Goal: Book appointment/travel/reservation

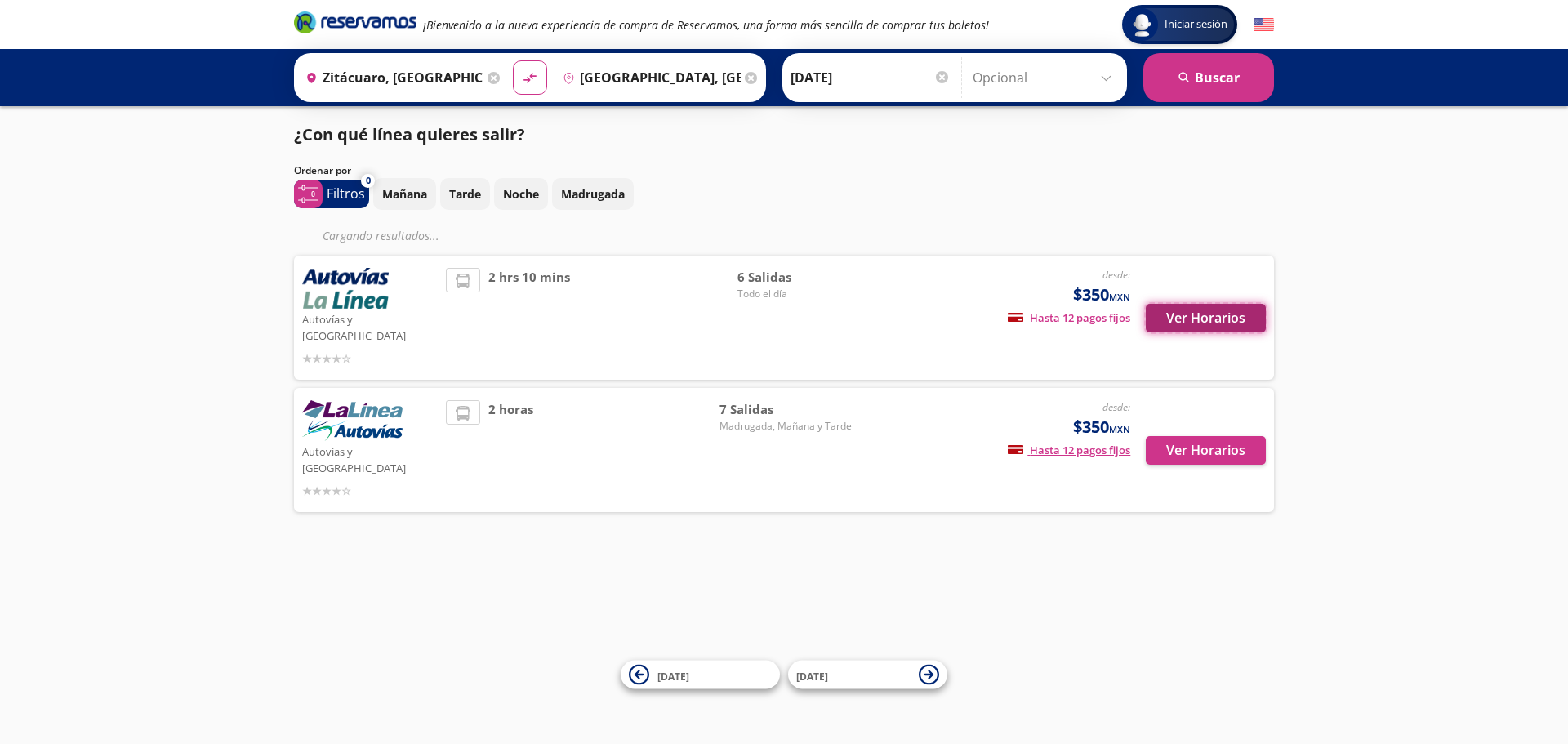
click at [1211, 306] on button "Ver Horarios" at bounding box center [1206, 318] width 120 height 29
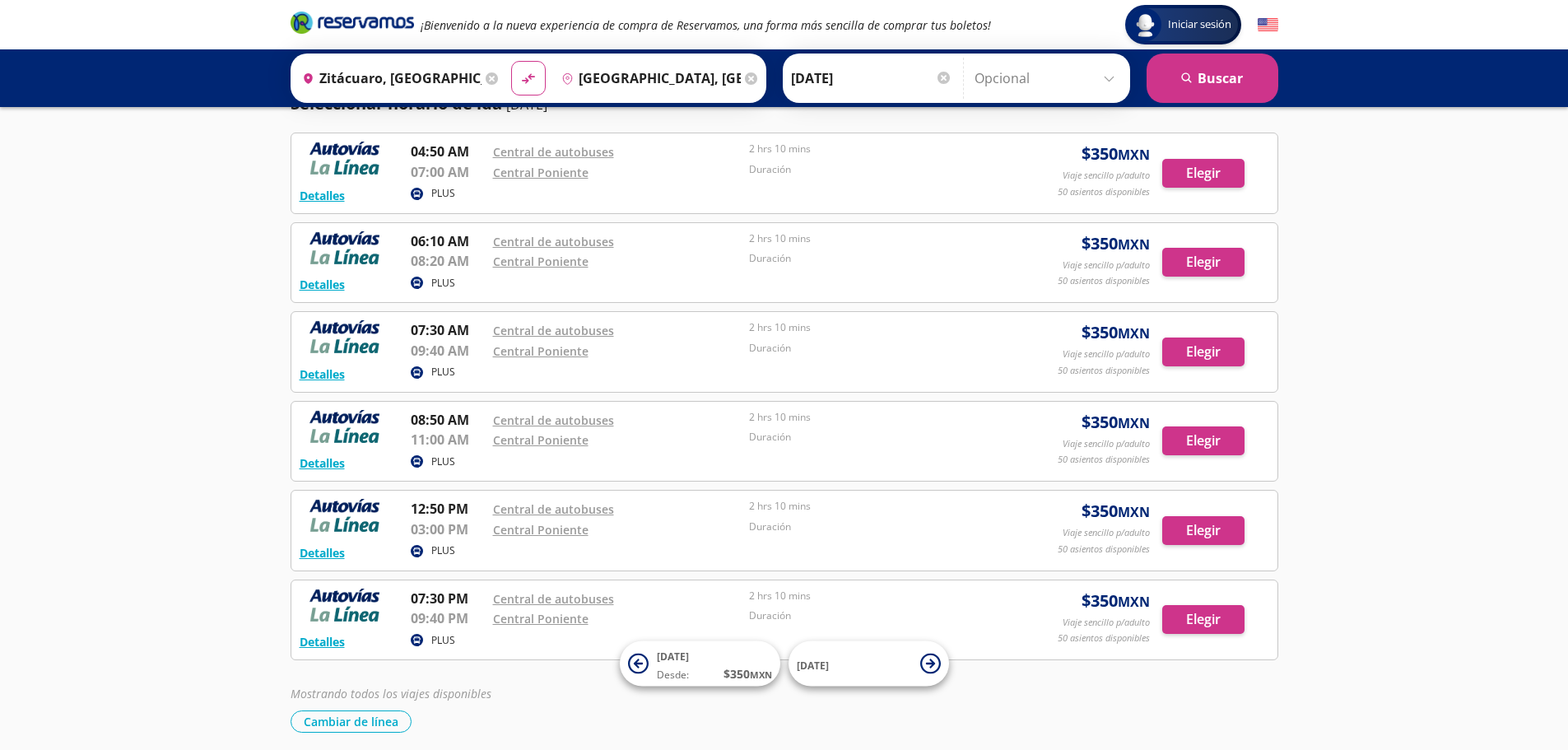
scroll to position [129, 0]
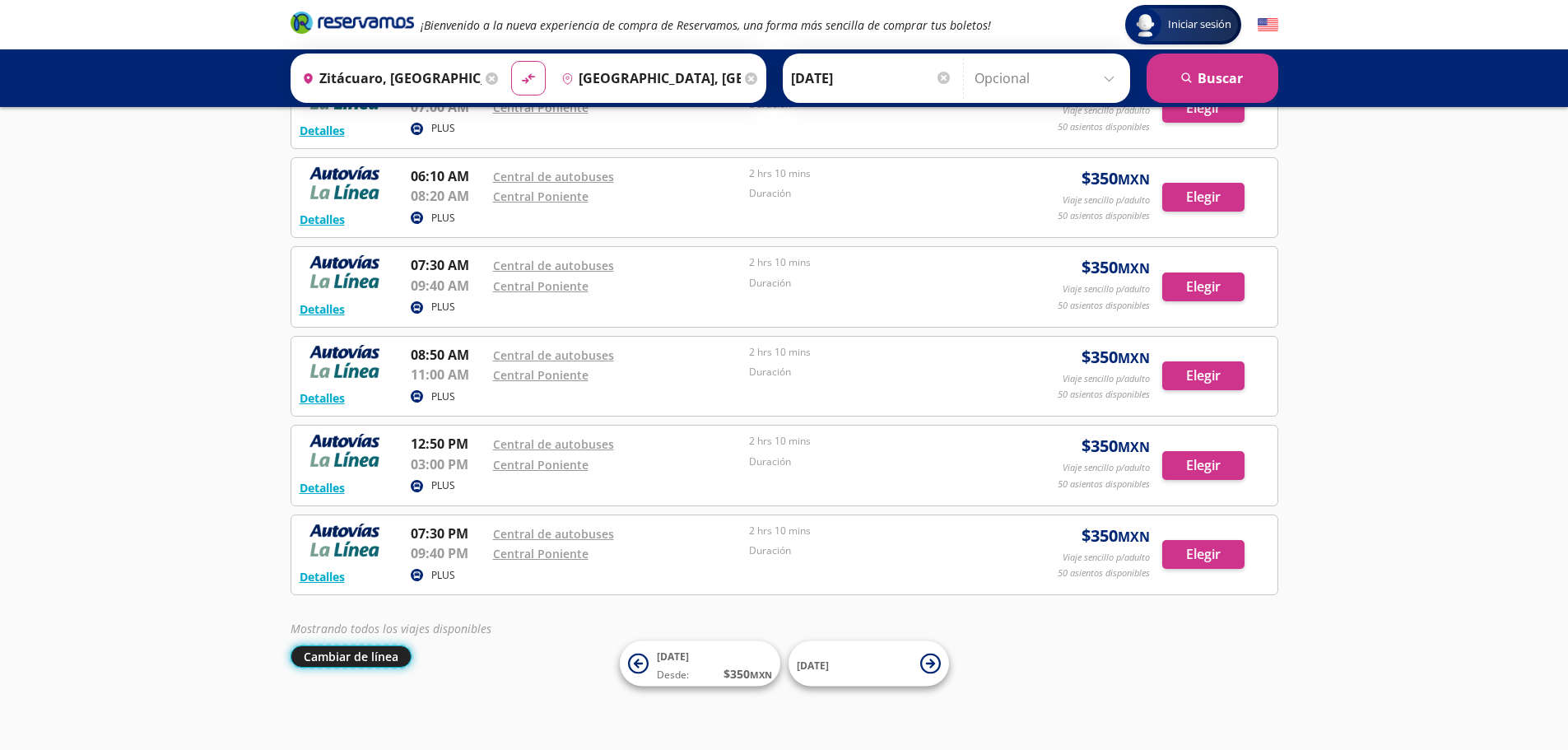
click at [343, 658] on button "Cambiar de línea" at bounding box center [351, 656] width 121 height 22
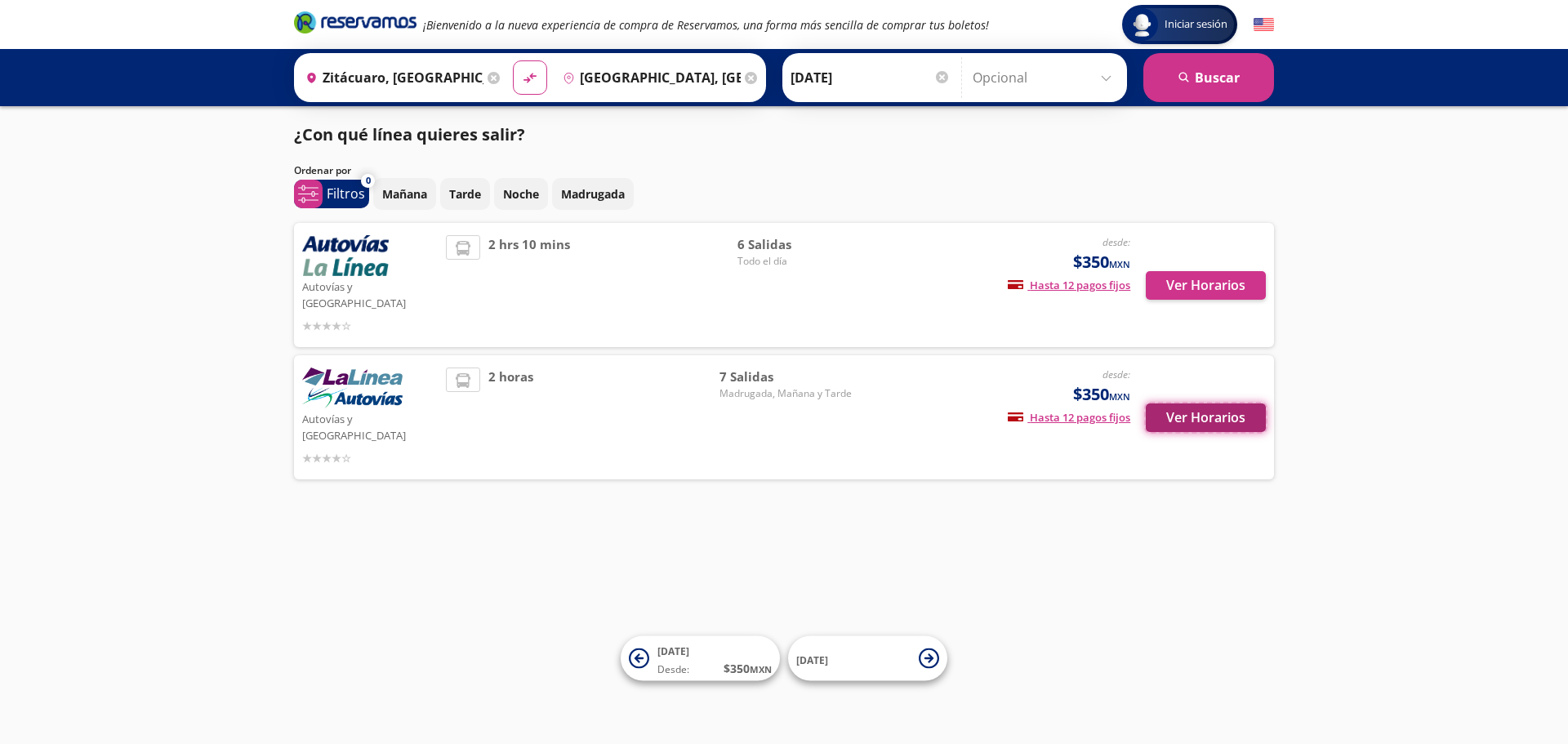
click at [1244, 404] on button "Ver Horarios" at bounding box center [1206, 418] width 120 height 29
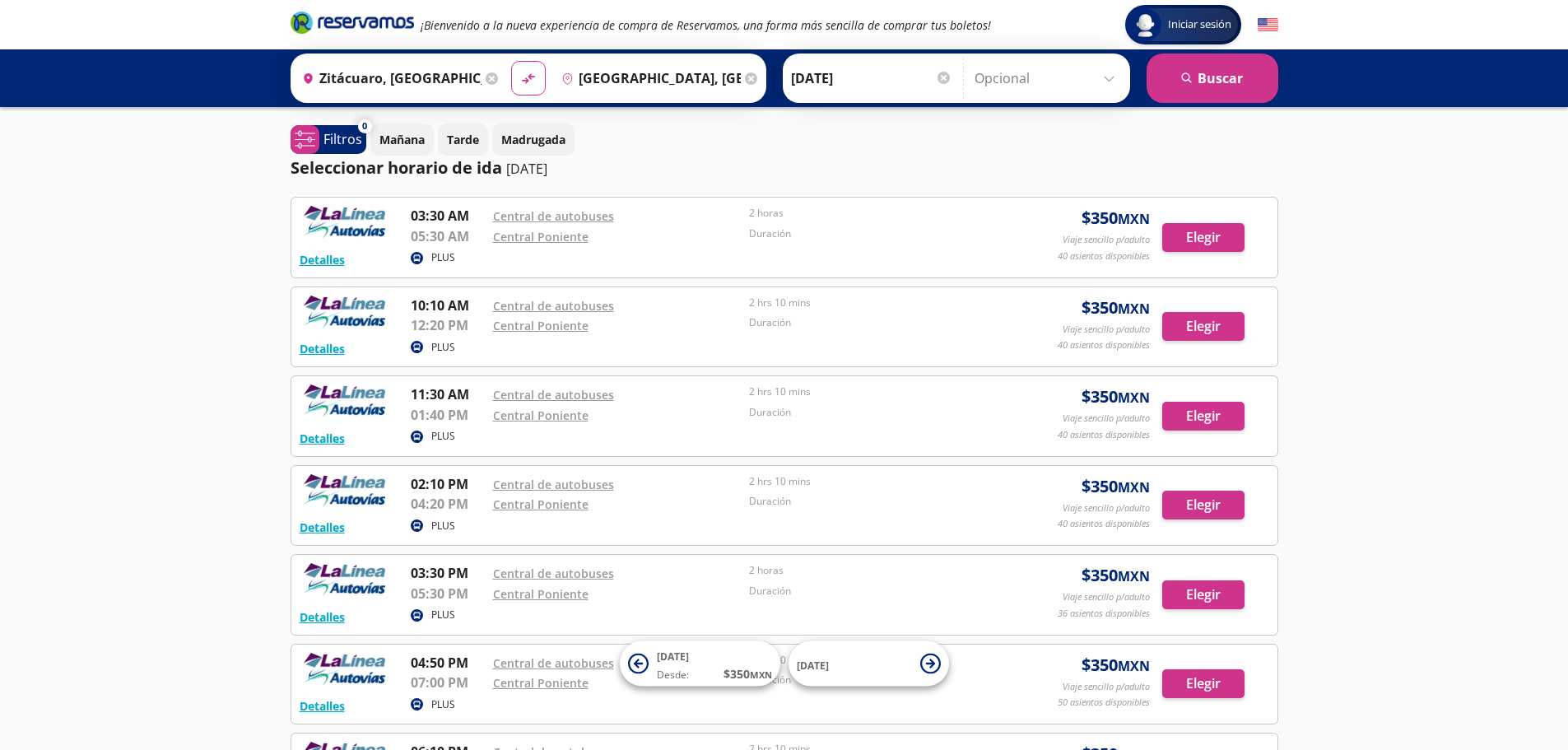
scroll to position [219, 0]
